Goal: Information Seeking & Learning: Check status

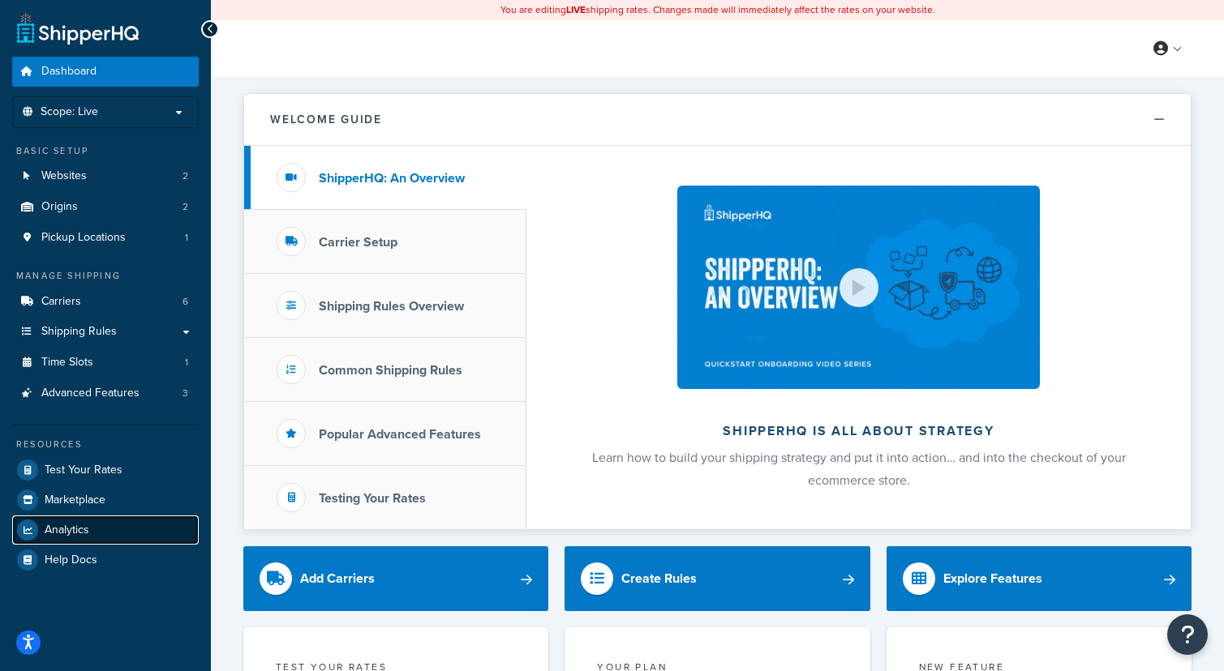
click at [81, 534] on span "Analytics" at bounding box center [67, 531] width 45 height 14
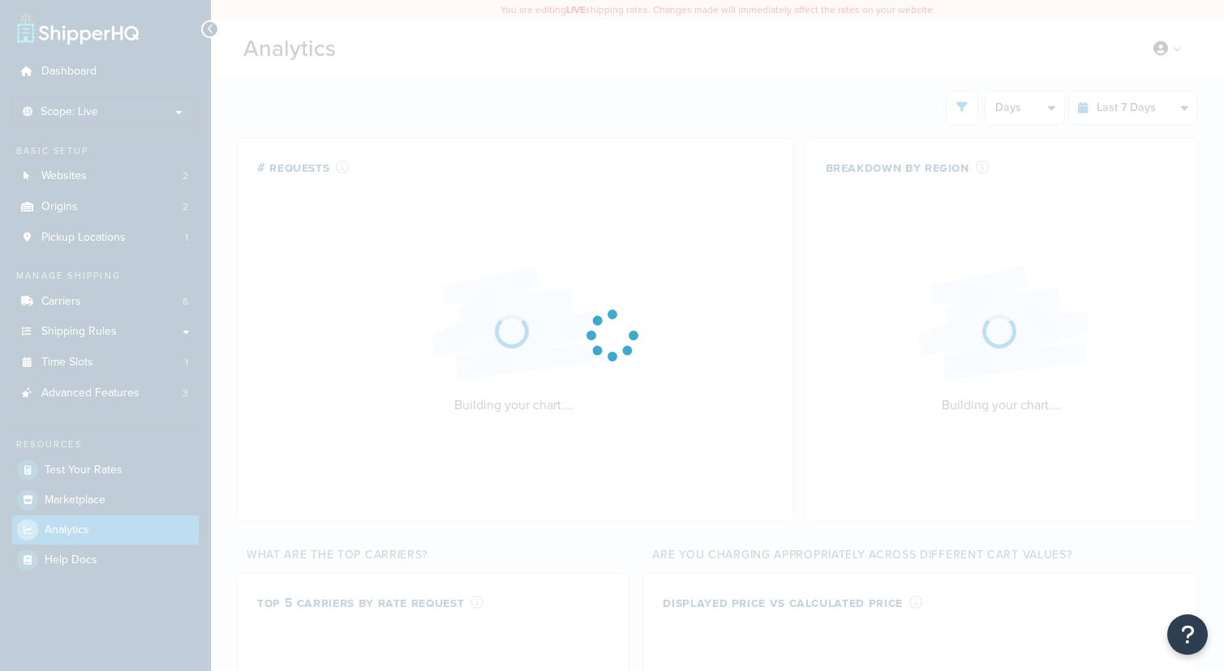
click at [1155, 107] on div at bounding box center [612, 335] width 1224 height 671
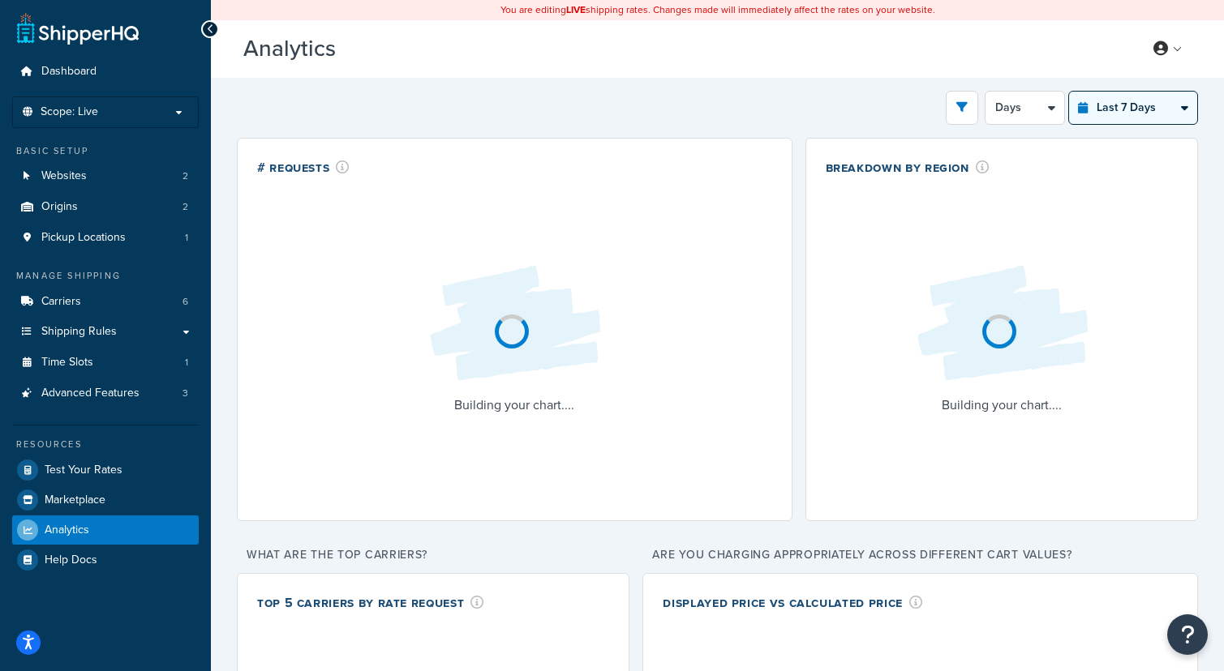
click at [1180, 115] on select "Last 24 Hours Last 7 Days Last 30 Days Last 3 Months Last 6 Months Last 12 Mont…" at bounding box center [1133, 108] width 128 height 32
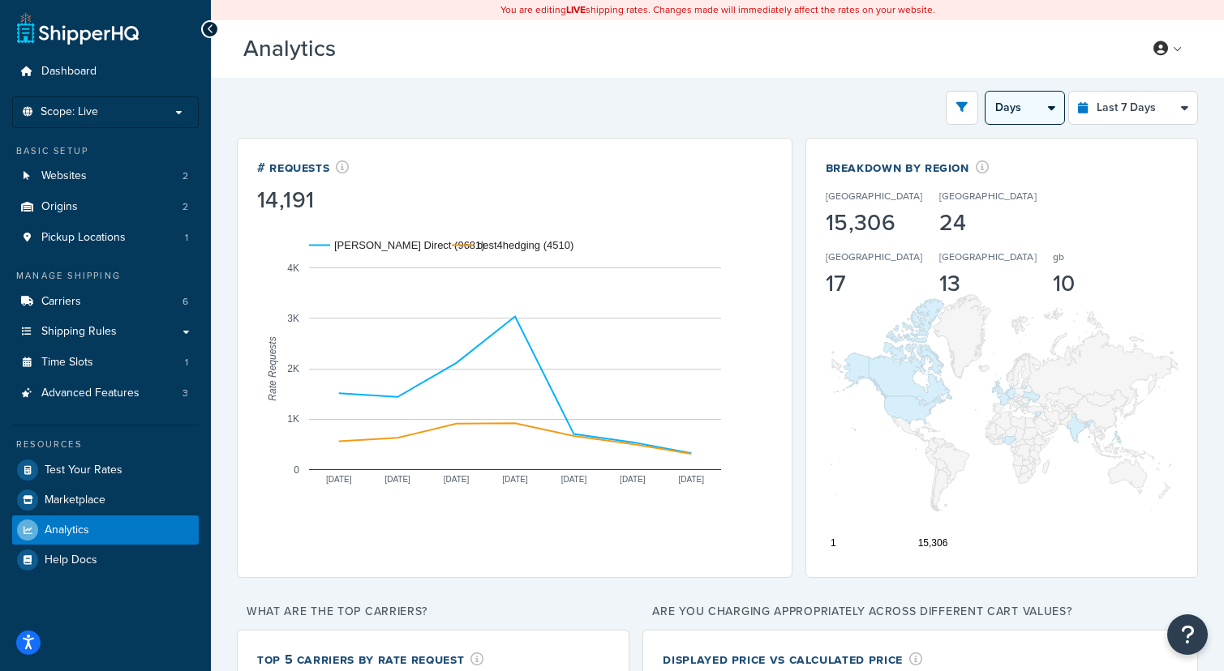
click at [1044, 107] on select "Days 12 Hours 6 Hours" at bounding box center [1024, 108] width 79 height 32
click at [966, 109] on icon "open filter drawer" at bounding box center [961, 106] width 11 height 11
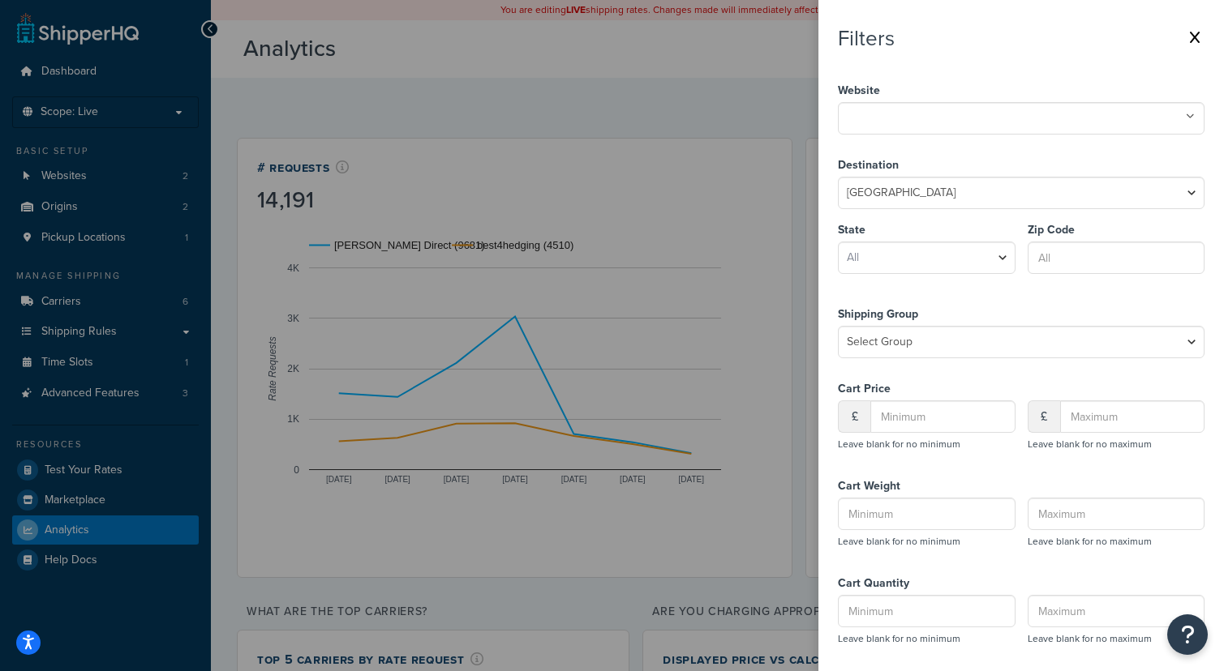
click at [1193, 35] on icon at bounding box center [1195, 37] width 10 height 13
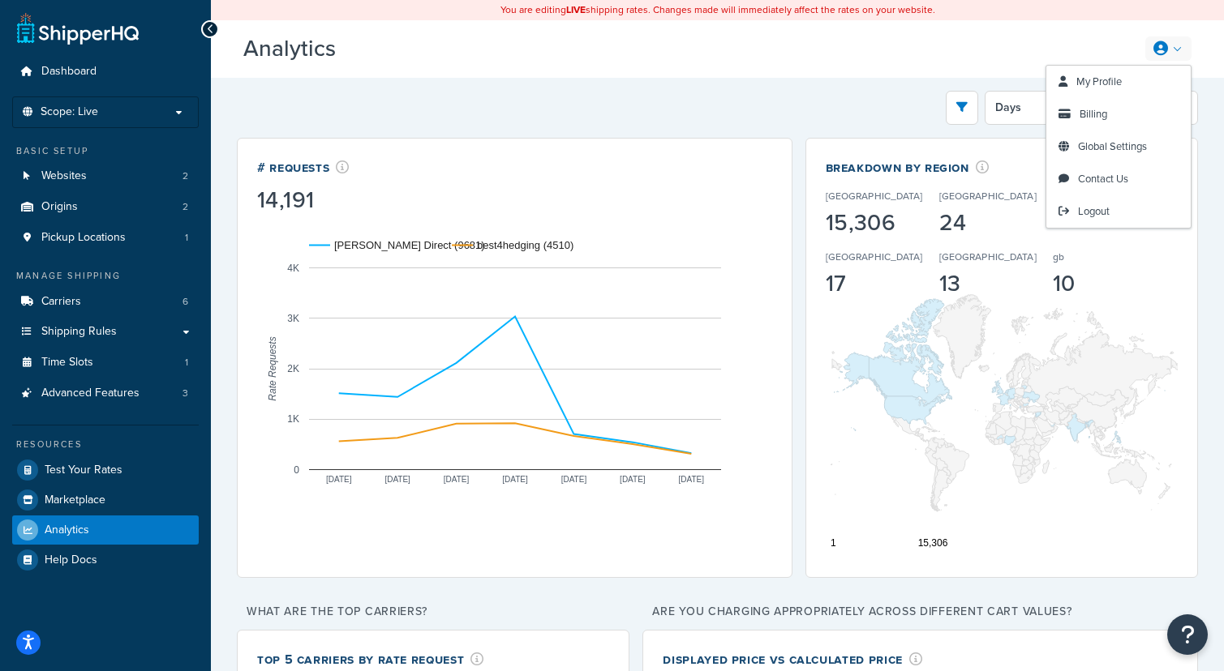
click at [875, 120] on div "Filters Website best4hedging [PERSON_NAME] Direct Destination [GEOGRAPHIC_DATA]…" at bounding box center [717, 108] width 961 height 34
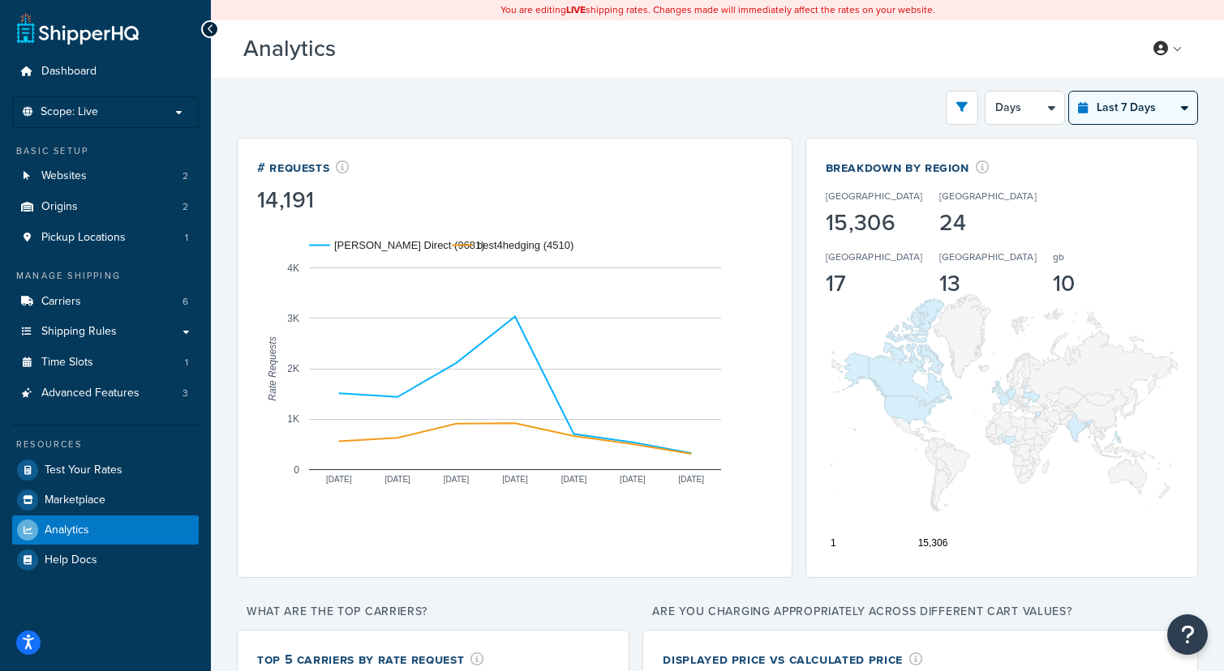
click at [1109, 109] on select "Last 24 Hours Last 7 Days Last 30 Days Last 3 Months Last 6 Months Last 12 Mont…" at bounding box center [1133, 108] width 128 height 32
select select "last_3_months"
select select "1w"
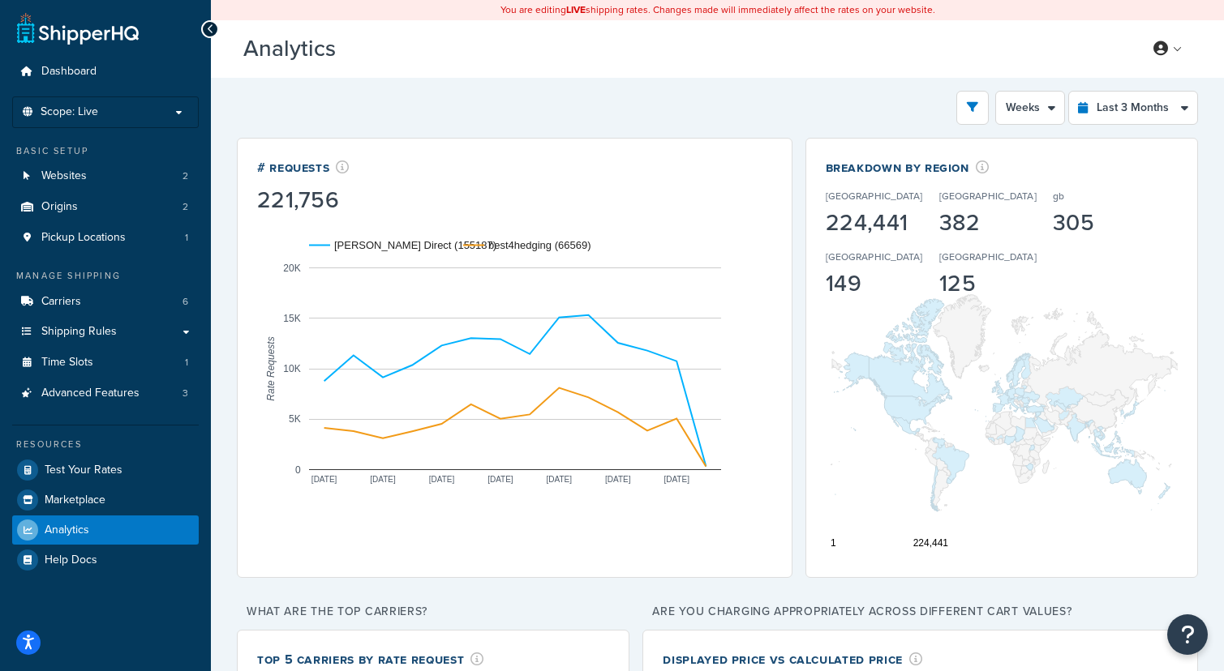
click at [684, 120] on div "Filters Website best4hedging [PERSON_NAME] Direct Destination [GEOGRAPHIC_DATA]…" at bounding box center [717, 108] width 961 height 34
